Goal: Information Seeking & Learning: Learn about a topic

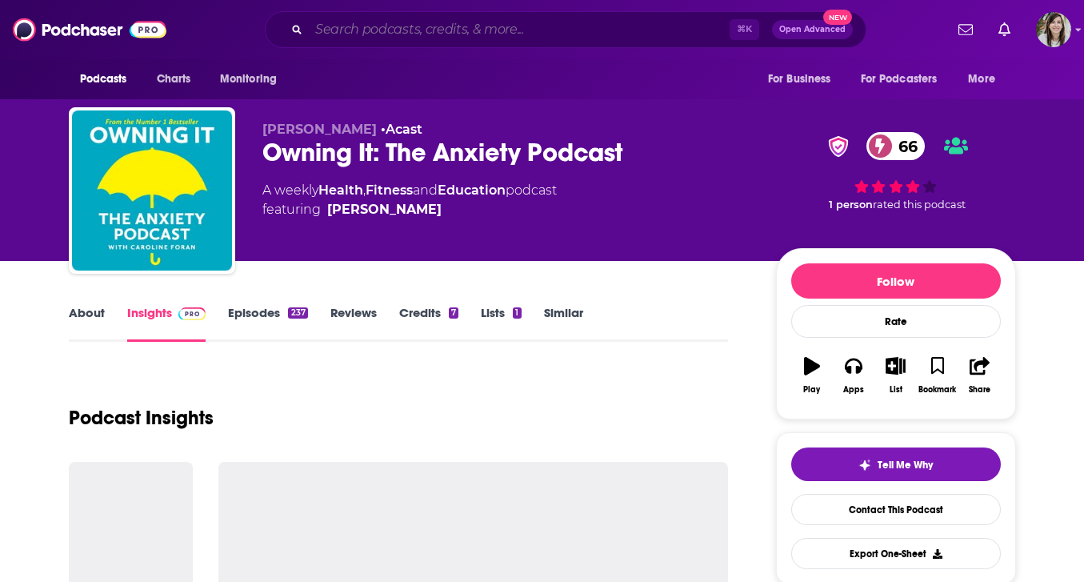
click at [584, 30] on input "Search podcasts, credits, & more..." at bounding box center [519, 30] width 421 height 26
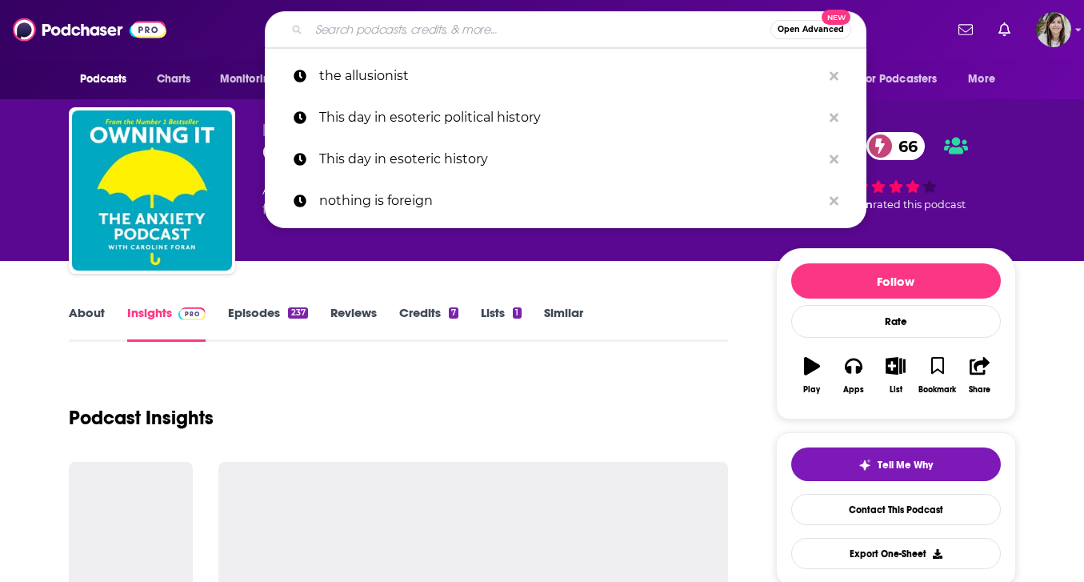
paste input "Scumbags Of History"
type input "Scumbags Of History"
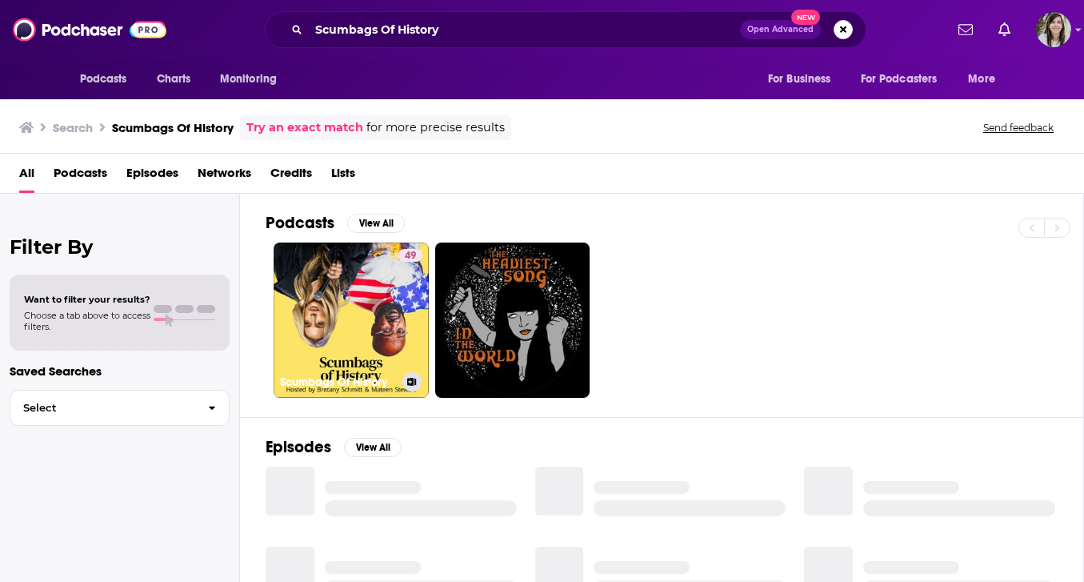
click at [362, 329] on link "49 Scumbags Of History" at bounding box center [351, 319] width 155 height 155
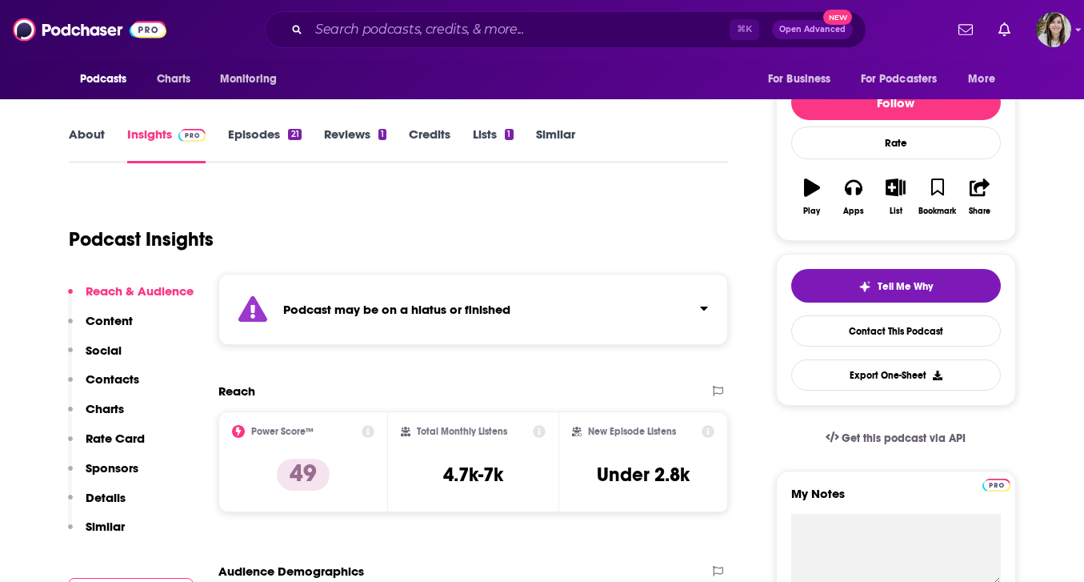
scroll to position [222, 0]
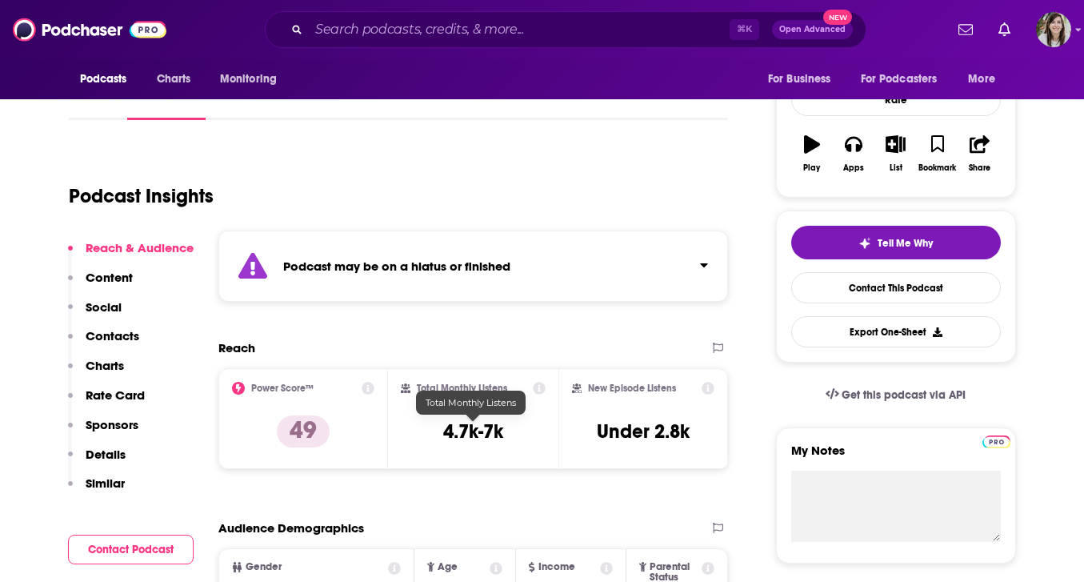
click at [468, 434] on h3 "4.7k-7k" at bounding box center [473, 431] width 60 height 24
copy div "4.7k-7k"
